Goal: Browse casually

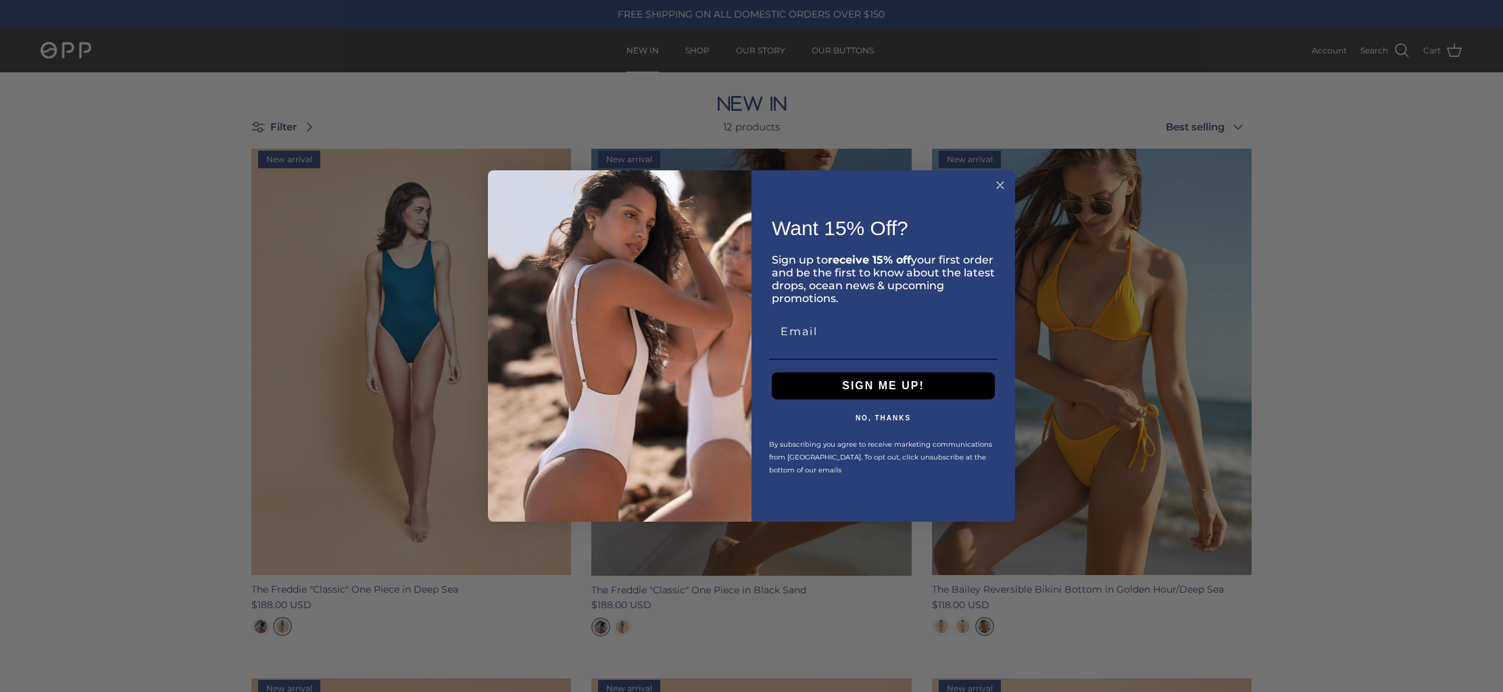
click at [1004, 184] on circle "Close dialog" at bounding box center [1001, 186] width 16 height 16
